Goal: Transaction & Acquisition: Purchase product/service

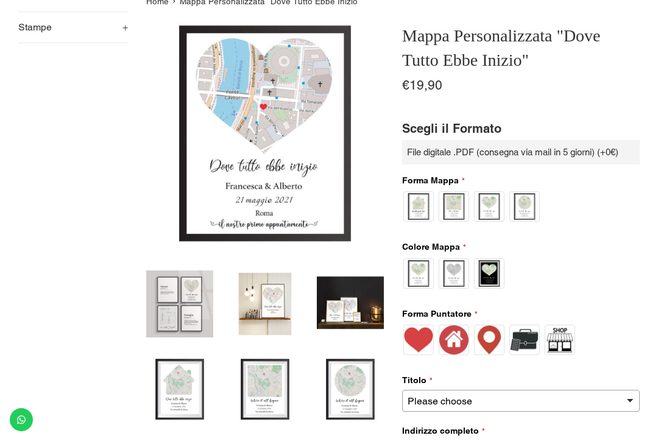
scroll to position [165, 0]
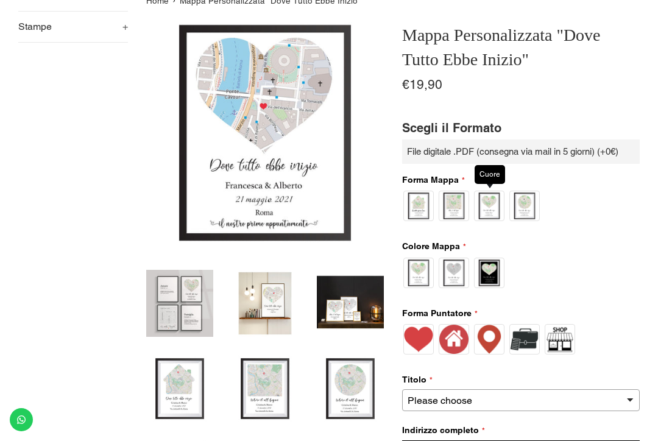
click at [487, 212] on label at bounding box center [489, 206] width 30 height 30
click at [464, 278] on label at bounding box center [454, 273] width 30 height 30
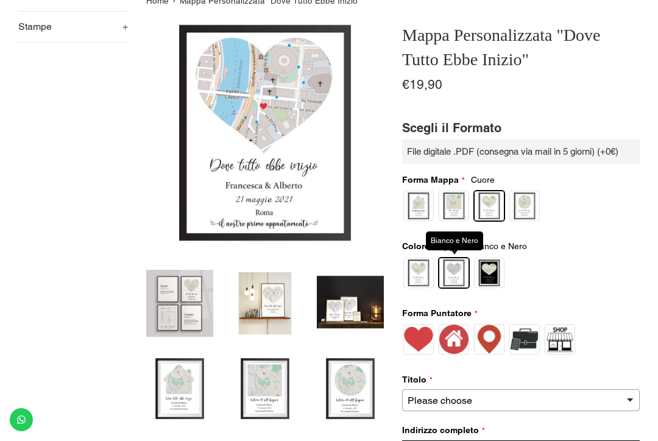
click at [418, 275] on label at bounding box center [419, 273] width 30 height 30
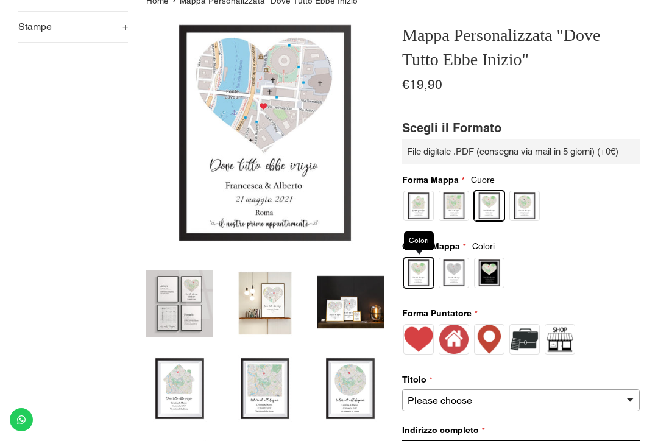
click at [494, 274] on label at bounding box center [489, 273] width 30 height 30
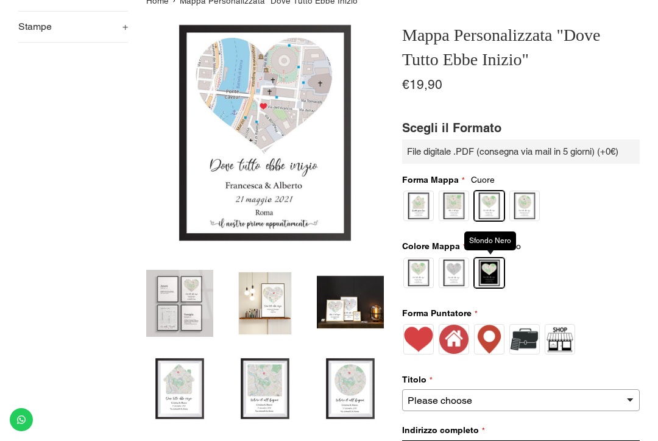
click at [458, 279] on label at bounding box center [454, 273] width 30 height 30
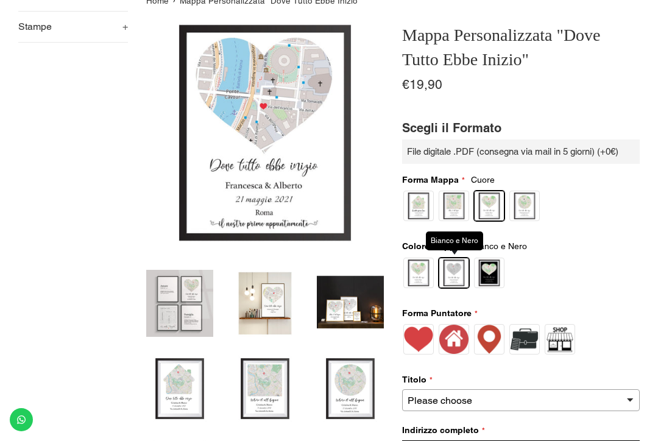
click at [424, 280] on label at bounding box center [419, 273] width 30 height 30
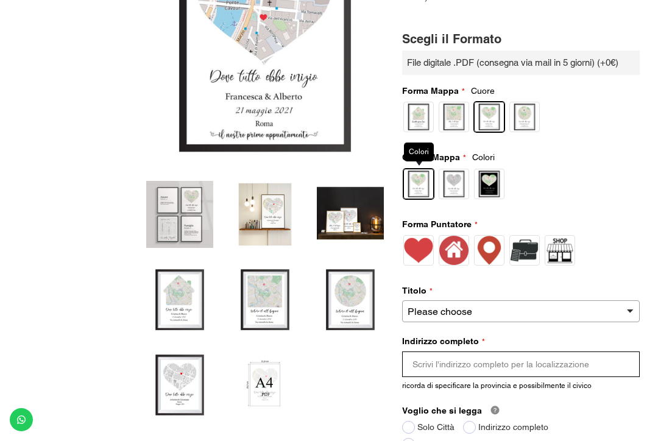
scroll to position [255, 0]
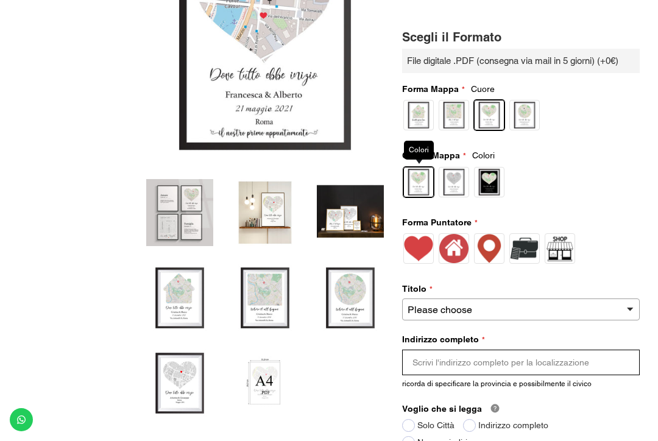
click at [417, 256] on label at bounding box center [419, 248] width 30 height 30
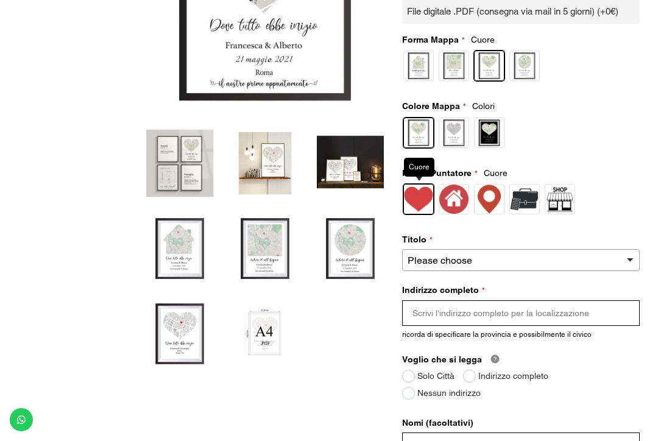
scroll to position [319, 0]
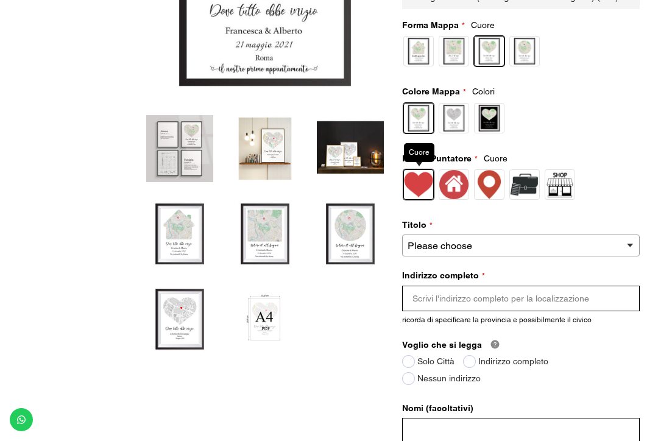
click at [546, 247] on select "Please choose Dove tutto ebbe inizio Where it all began La nostra prima Casa Ou…" at bounding box center [521, 246] width 238 height 22
select select "Dove tutto ebbe inizio"
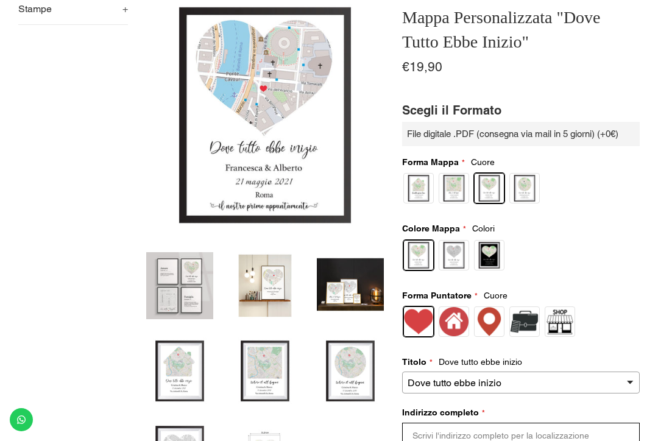
scroll to position [0, 0]
